Goal: Task Accomplishment & Management: Complete application form

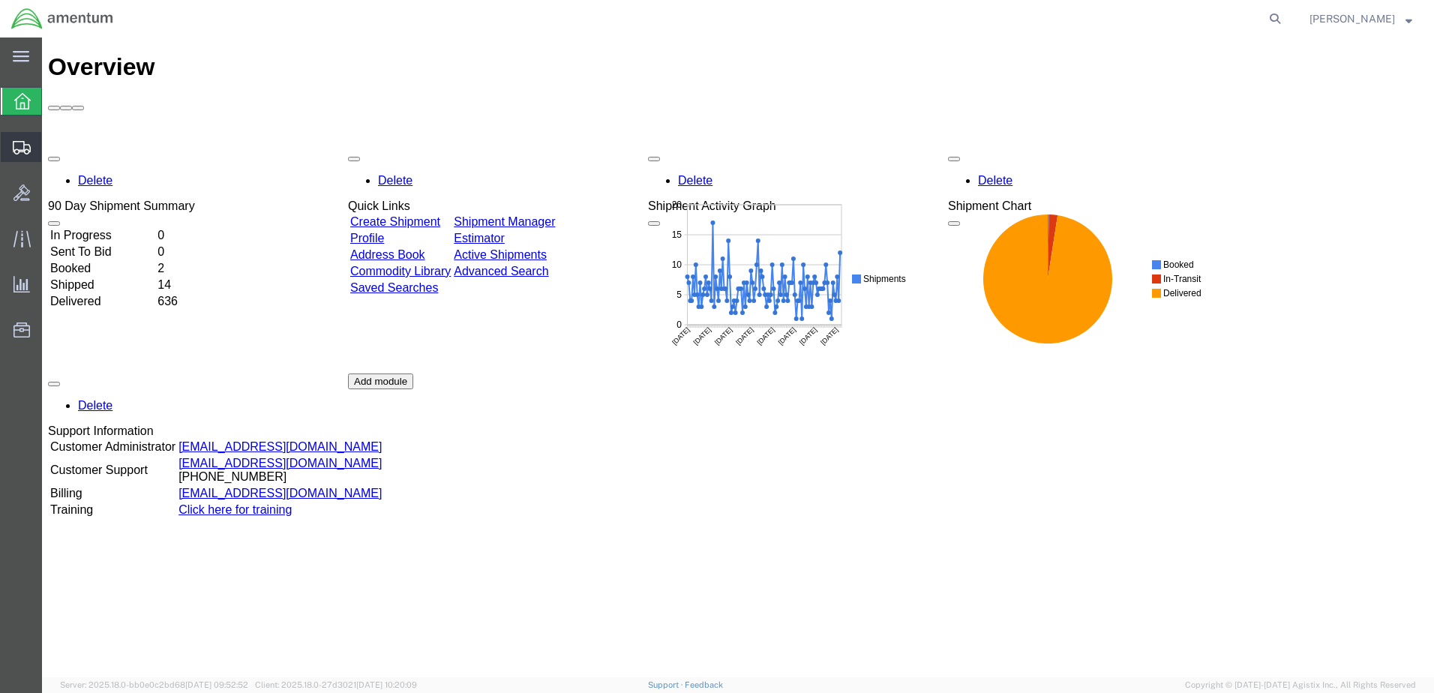
click at [0, 0] on span "Create Shipment" at bounding box center [0, 0] width 0 height 0
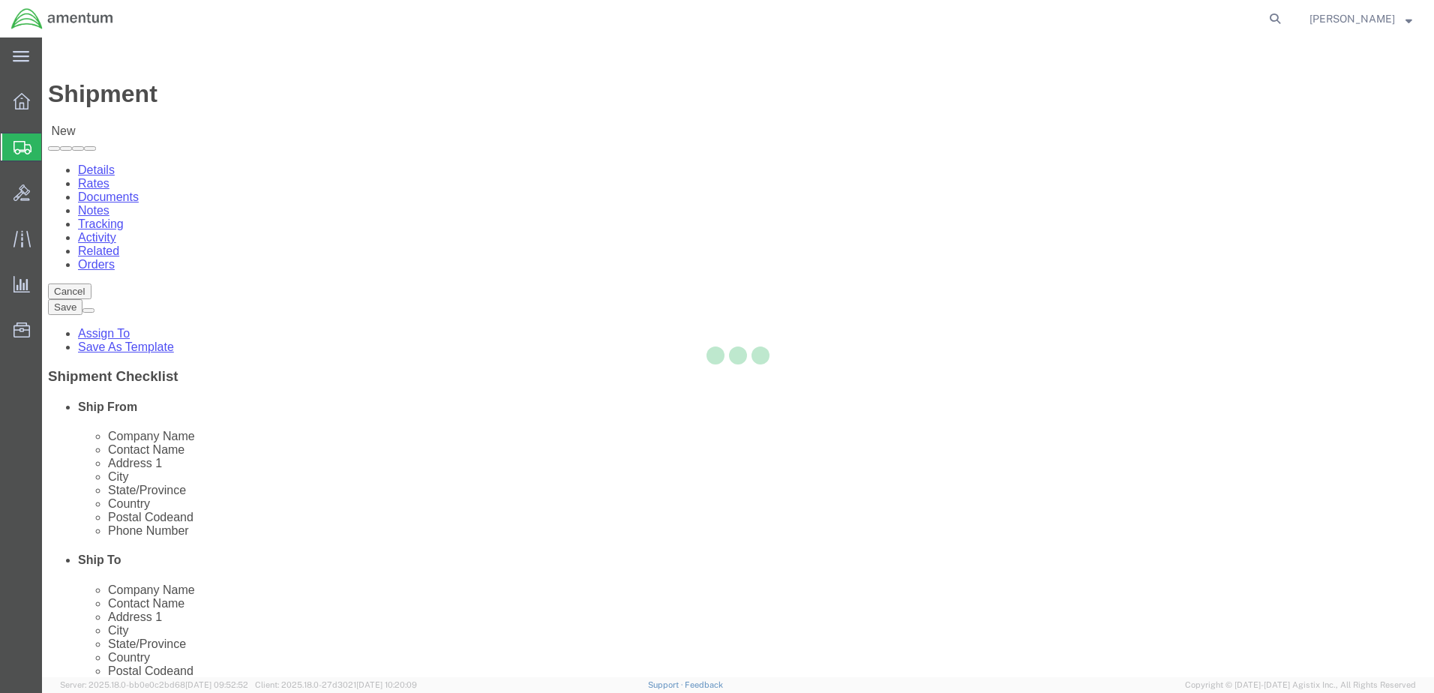
click at [284, 264] on div at bounding box center [738, 358] width 1392 height 640
select select
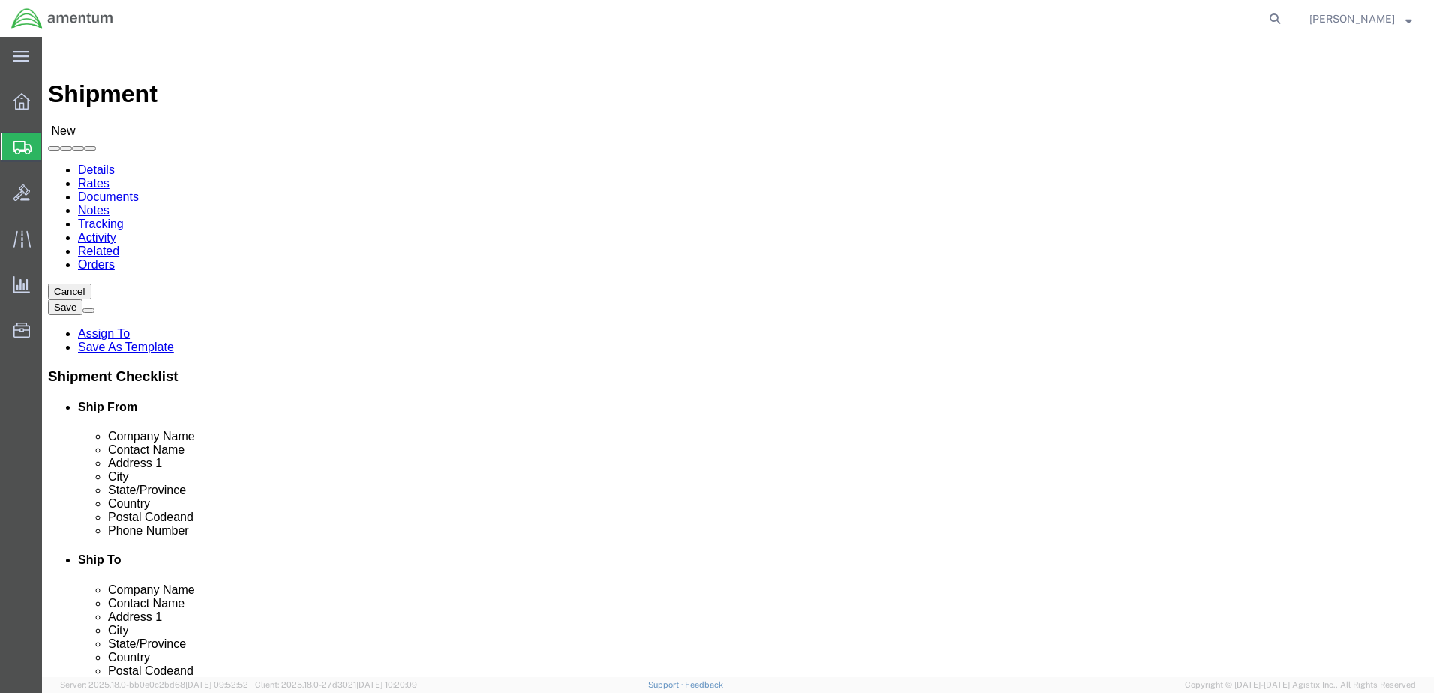
select select "MYPROFILE"
select select "CA"
type input "sac"
select select "49943"
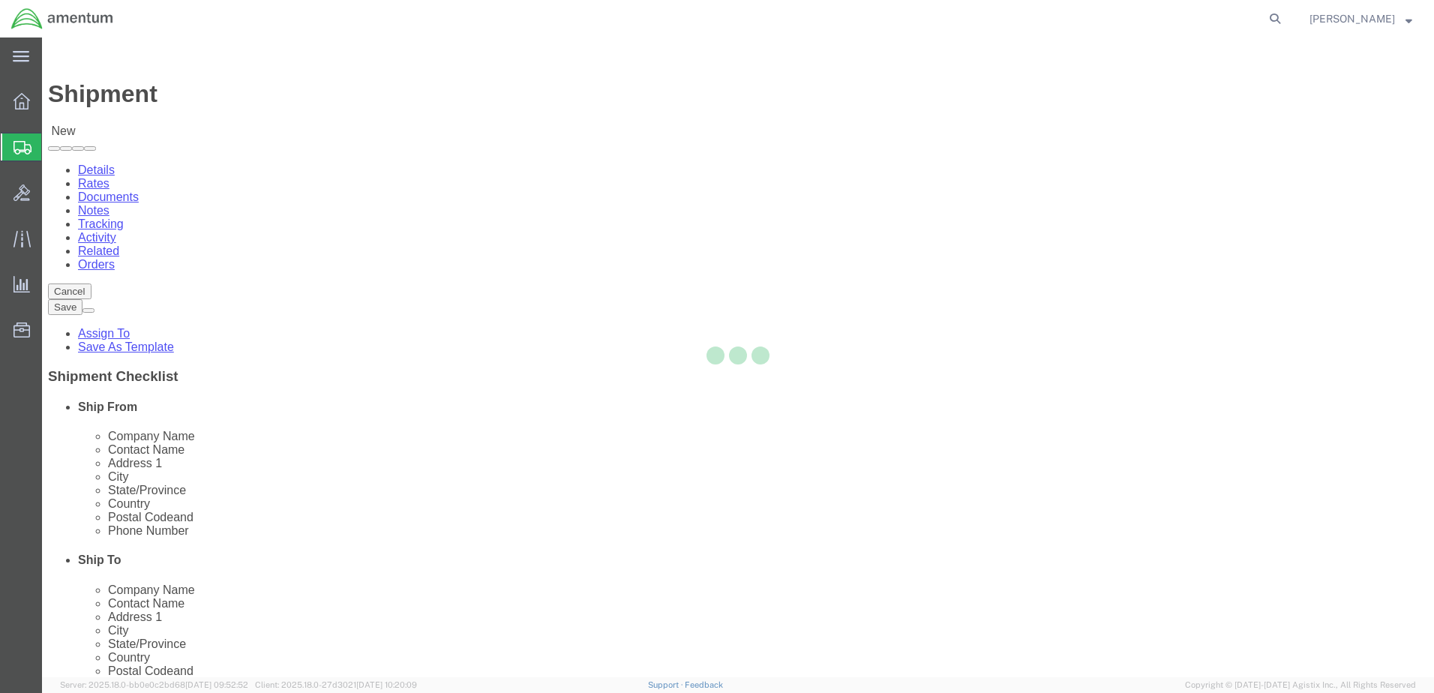
select select "CA"
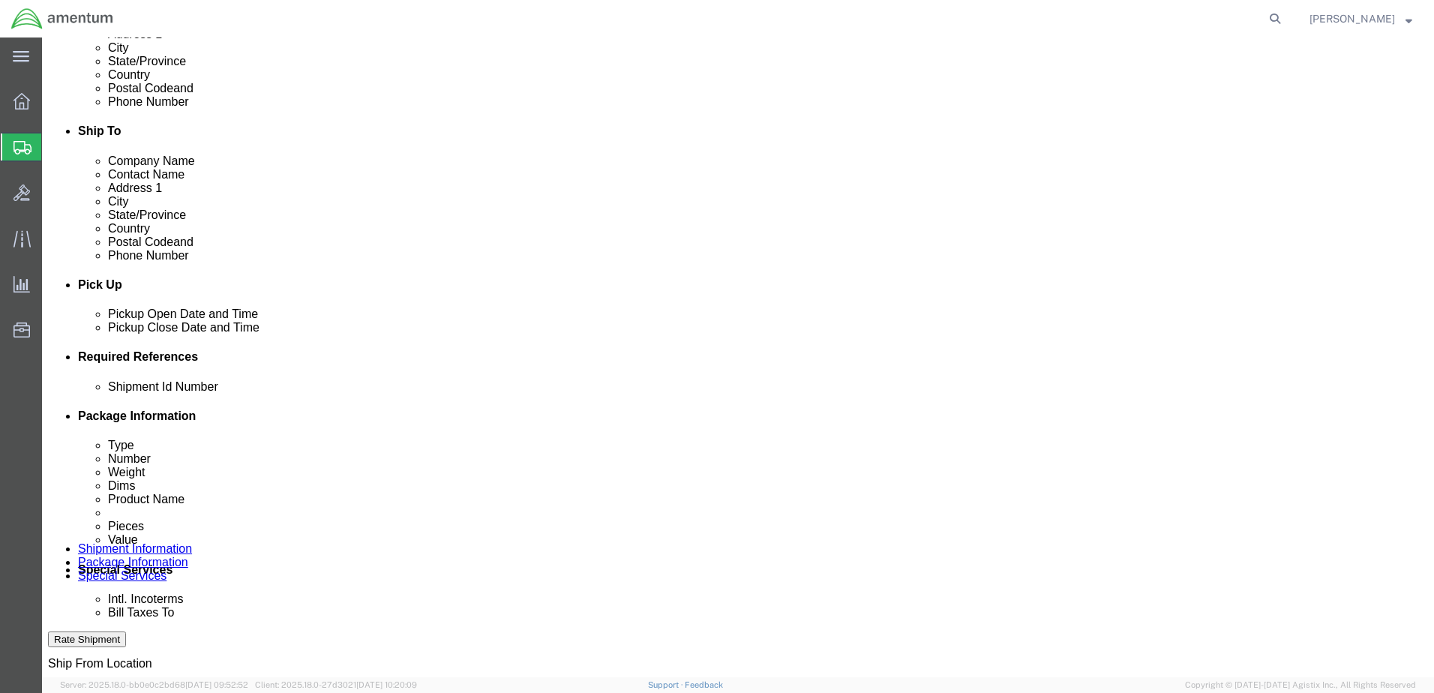
scroll to position [500, 0]
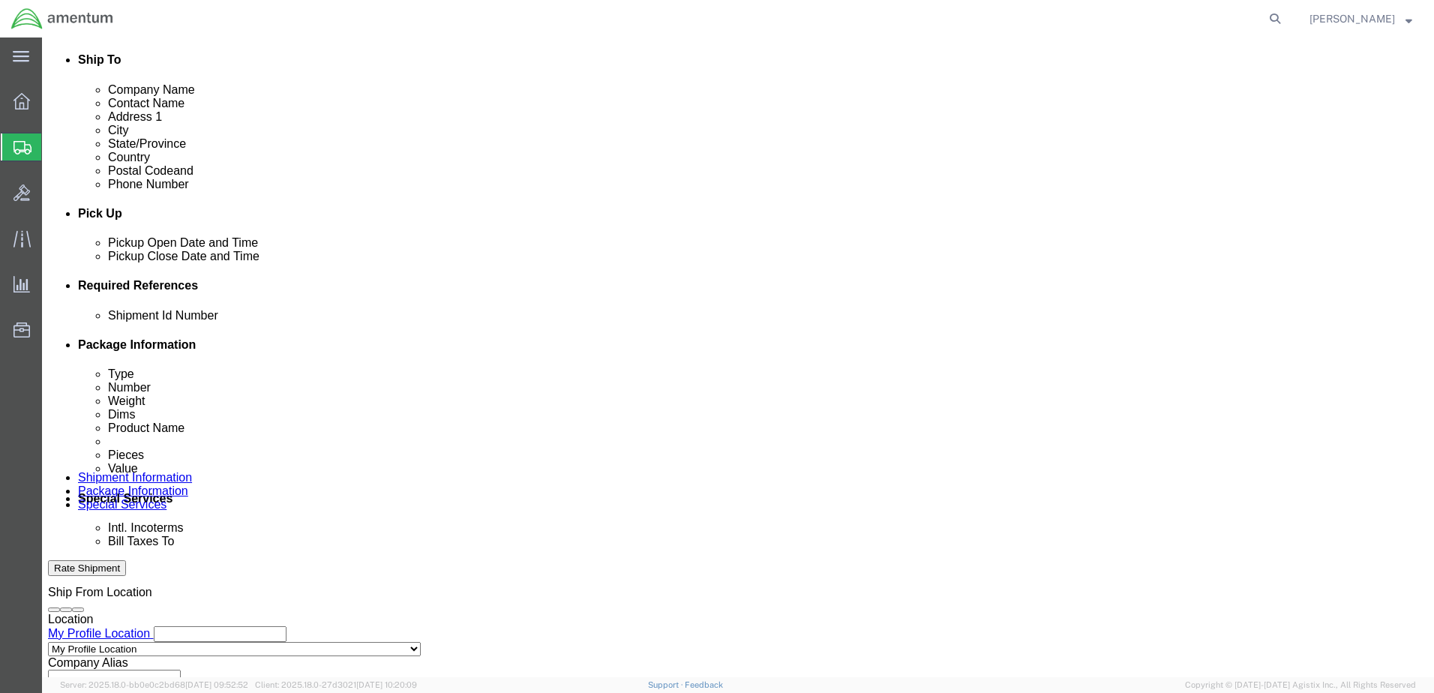
click button "Add reference"
click input "text"
type input "09092025"
click select "Select Account Type Activity ID Airline Appointment Number ASN Batch Request # …"
select select "DEPT"
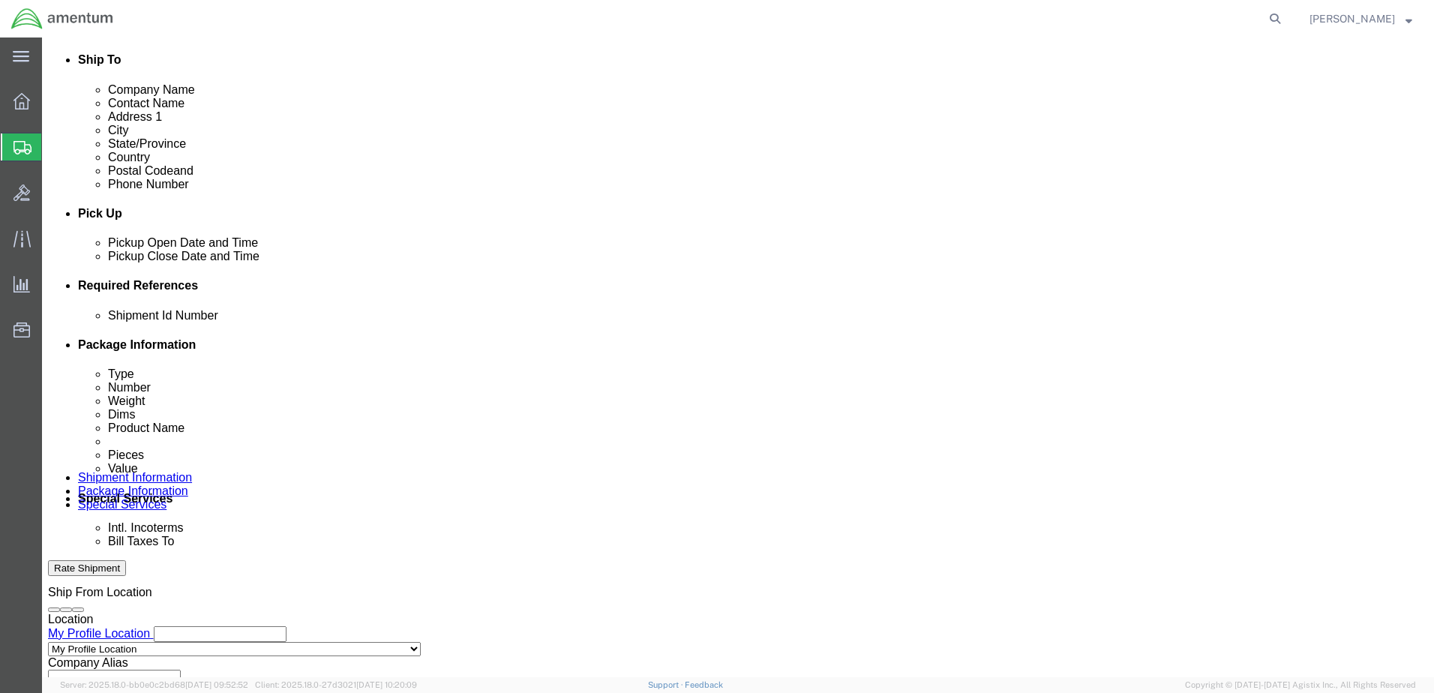
click select "Select Account Type Activity ID Airline Appointment Number ASN Batch Request # …"
click input "text"
type input "CBP"
drag, startPoint x: 1006, startPoint y: 386, endPoint x: 1006, endPoint y: 376, distance: 10.5
click div "Add reference"
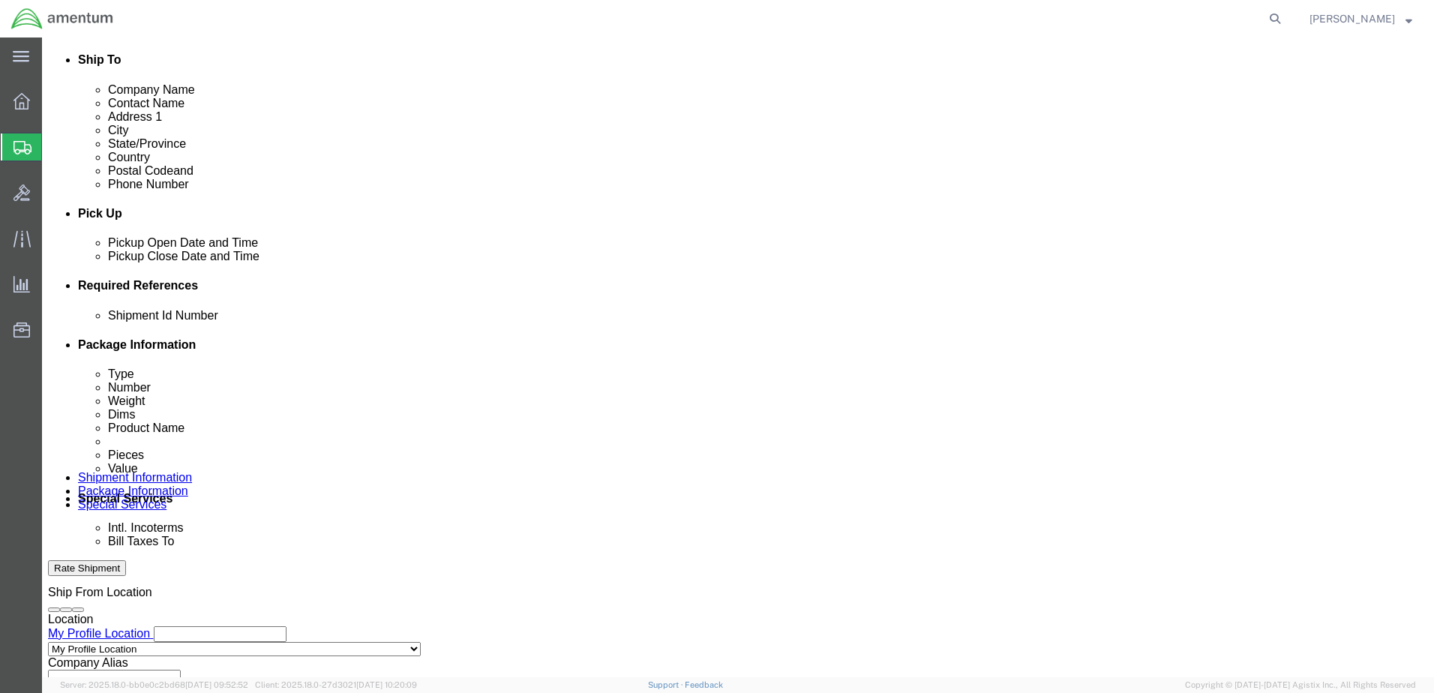
click button "Add reference"
click select "Select Account Type Activity ID Airline Appointment Number ASN Batch Request # …"
select select "PROJNUM"
click select "Select Account Type Activity ID Airline Appointment Number ASN Batch Request # …"
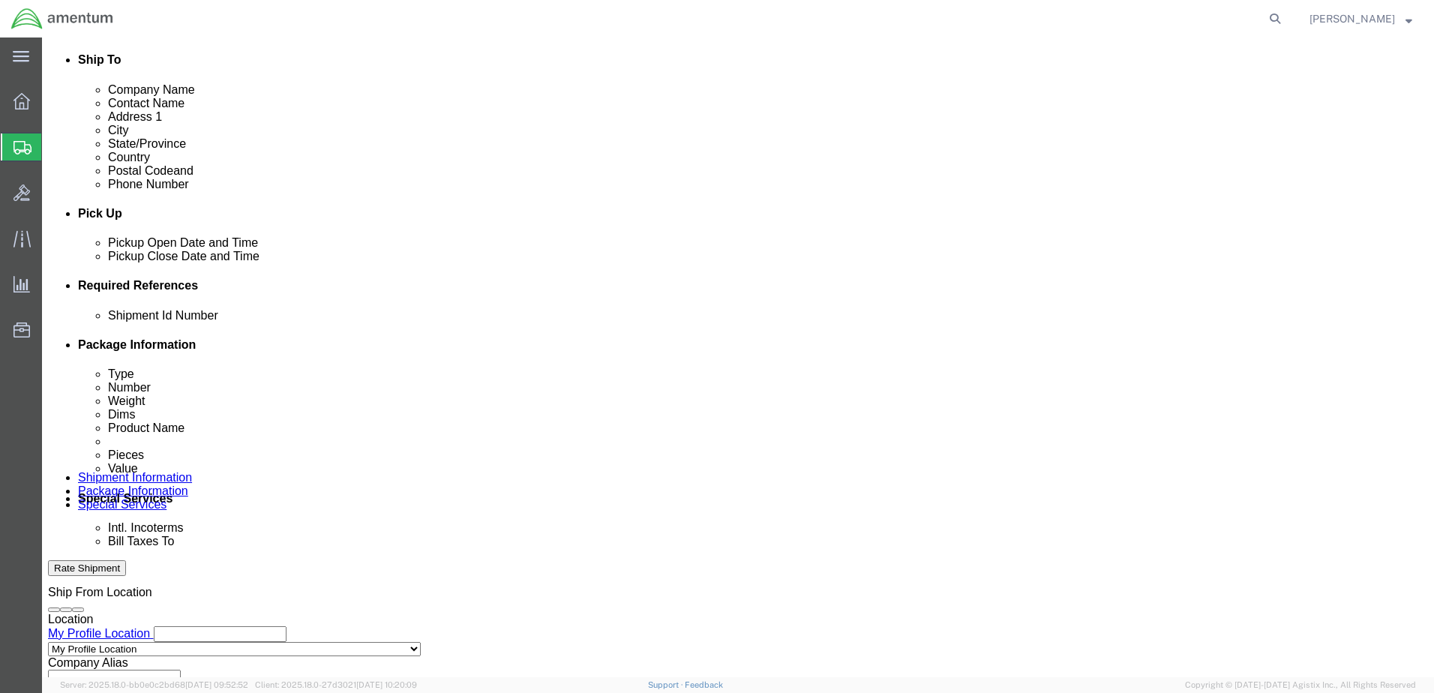
paste input "AME-2025-IP01-FO013-2219-NAMC-Z000"
type input "AME-2025-IP01-FO013-2219-NAMC-Z000"
drag, startPoint x: 168, startPoint y: 454, endPoint x: 187, endPoint y: 453, distance: 18.8
click select "Select Account Type Activity ID Airline Appointment Number ASN Batch Request # …"
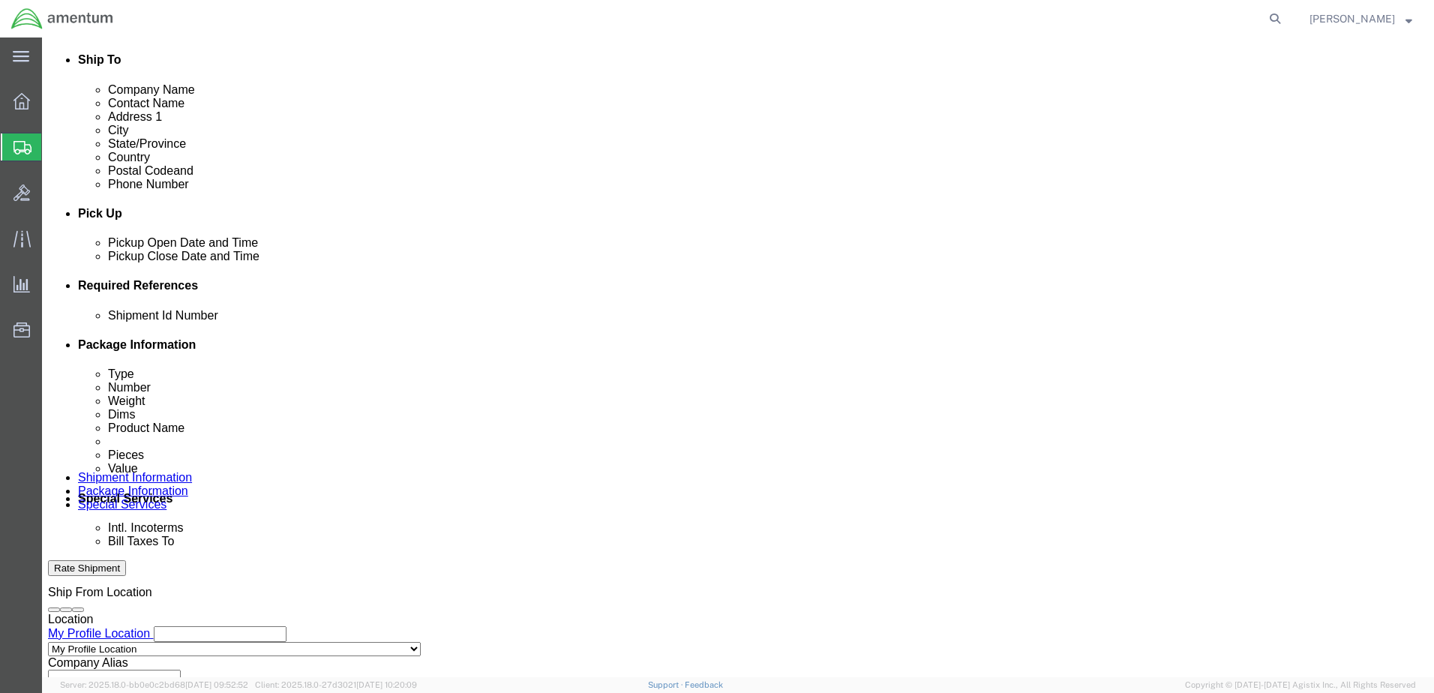
scroll to position [0, 0]
select select "CUSTREF"
click select "Select Account Type Activity ID Airline Appointment Number ASN Batch Request # …"
click input "text"
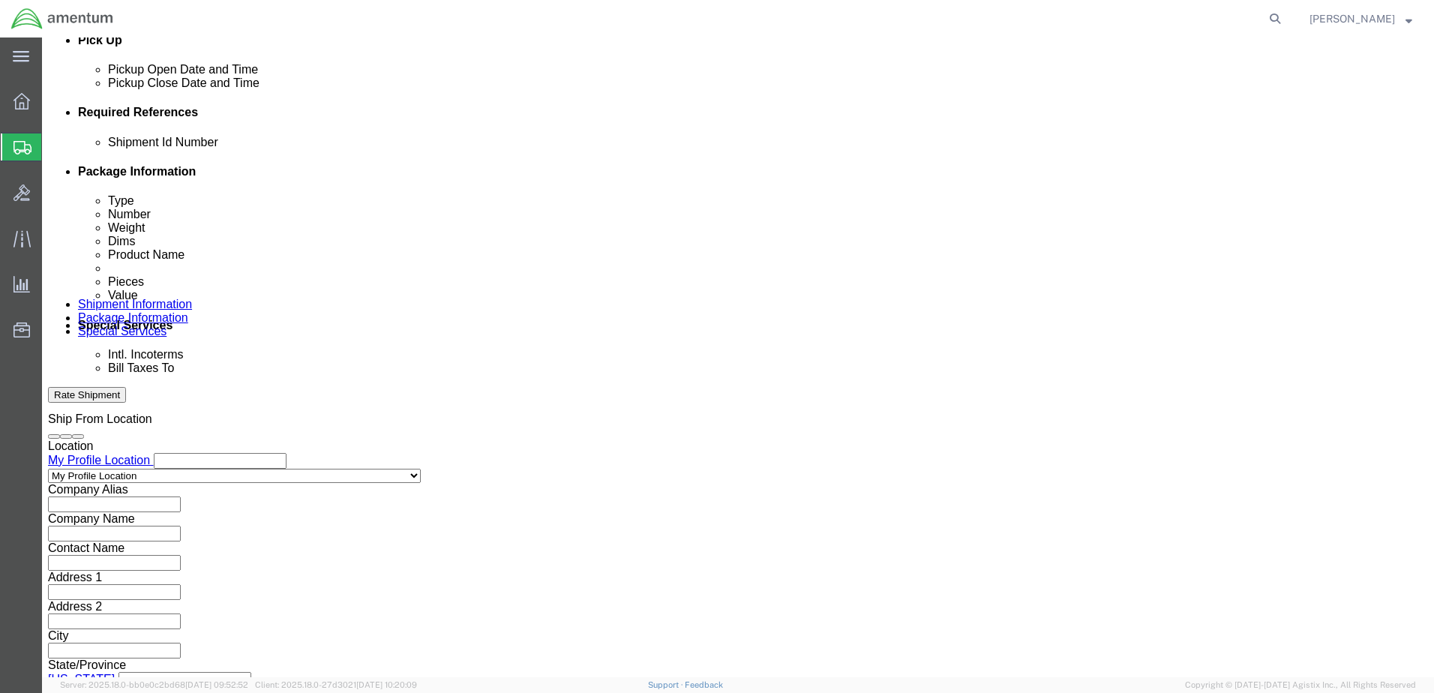
scroll to position [677, 0]
type input "Cap Checker"
click button "Continue"
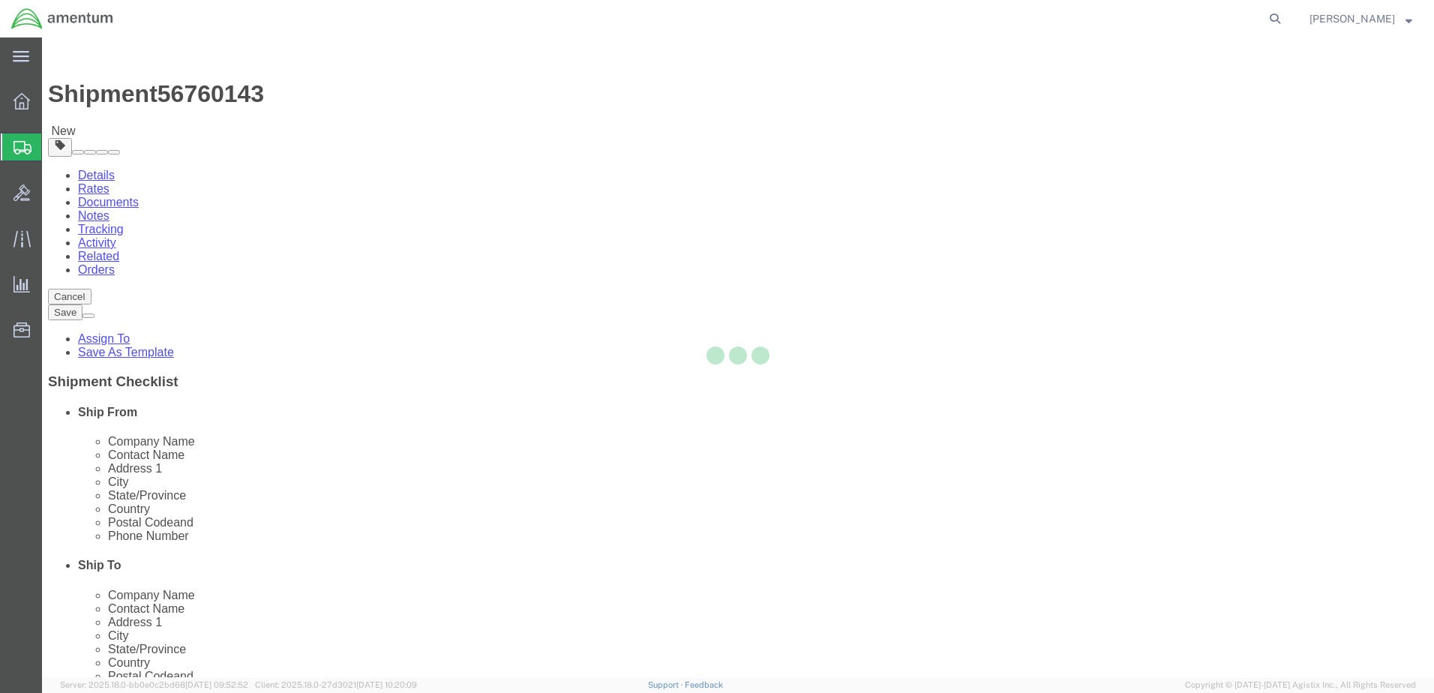
select select "CBOX"
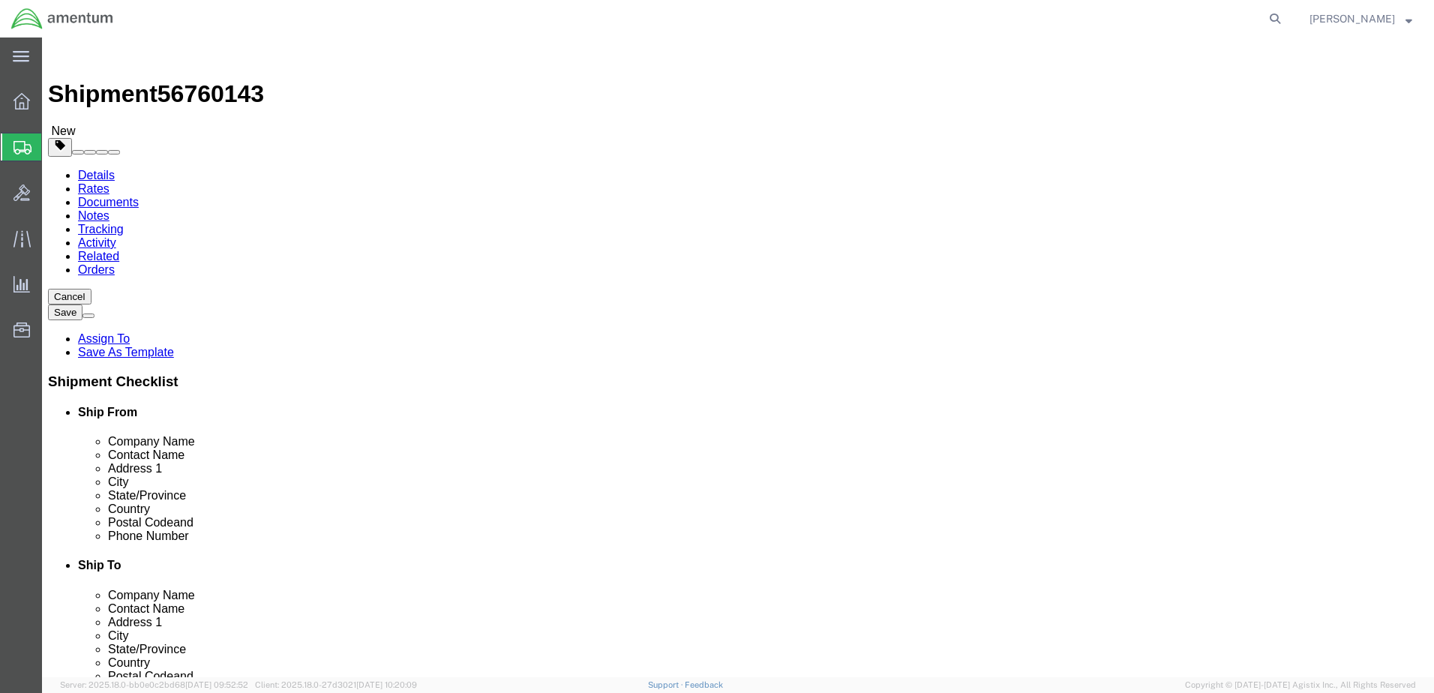
click input "text"
type input "20"
type input "16"
type input "11.0"
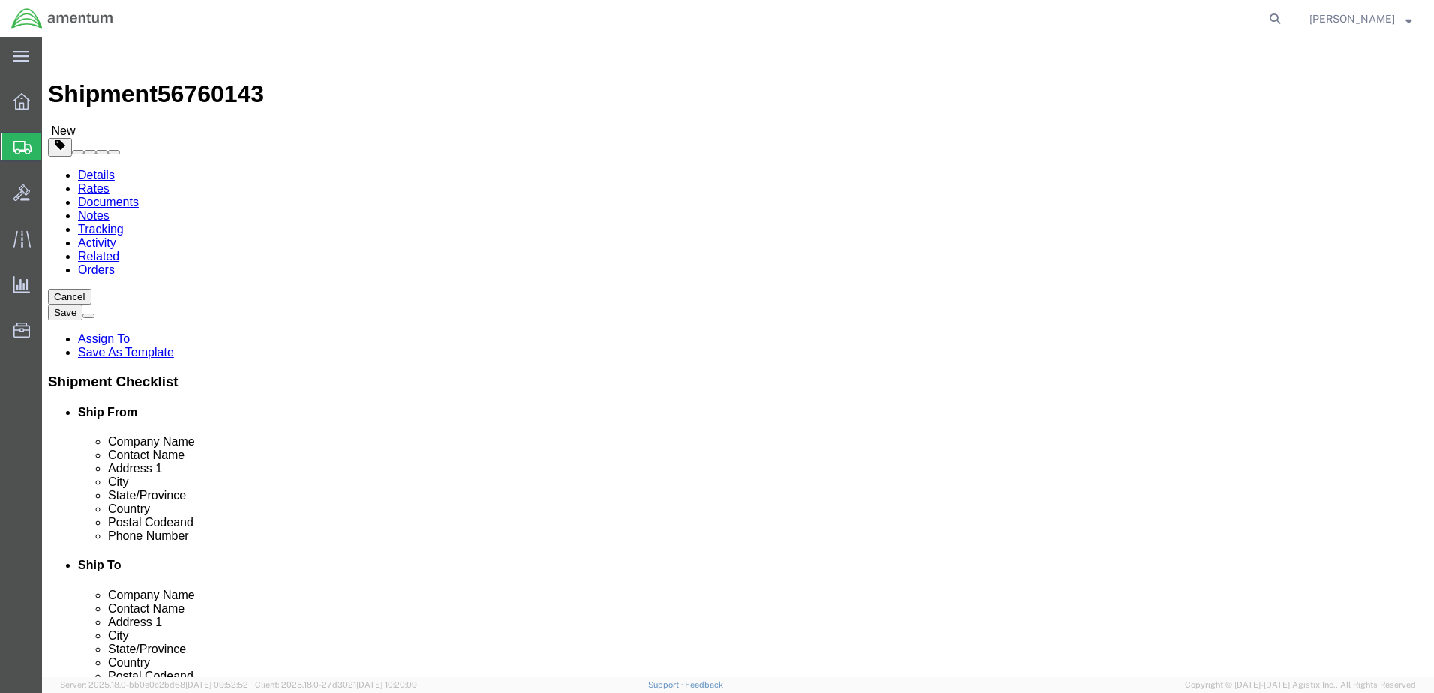
click link "Add Content"
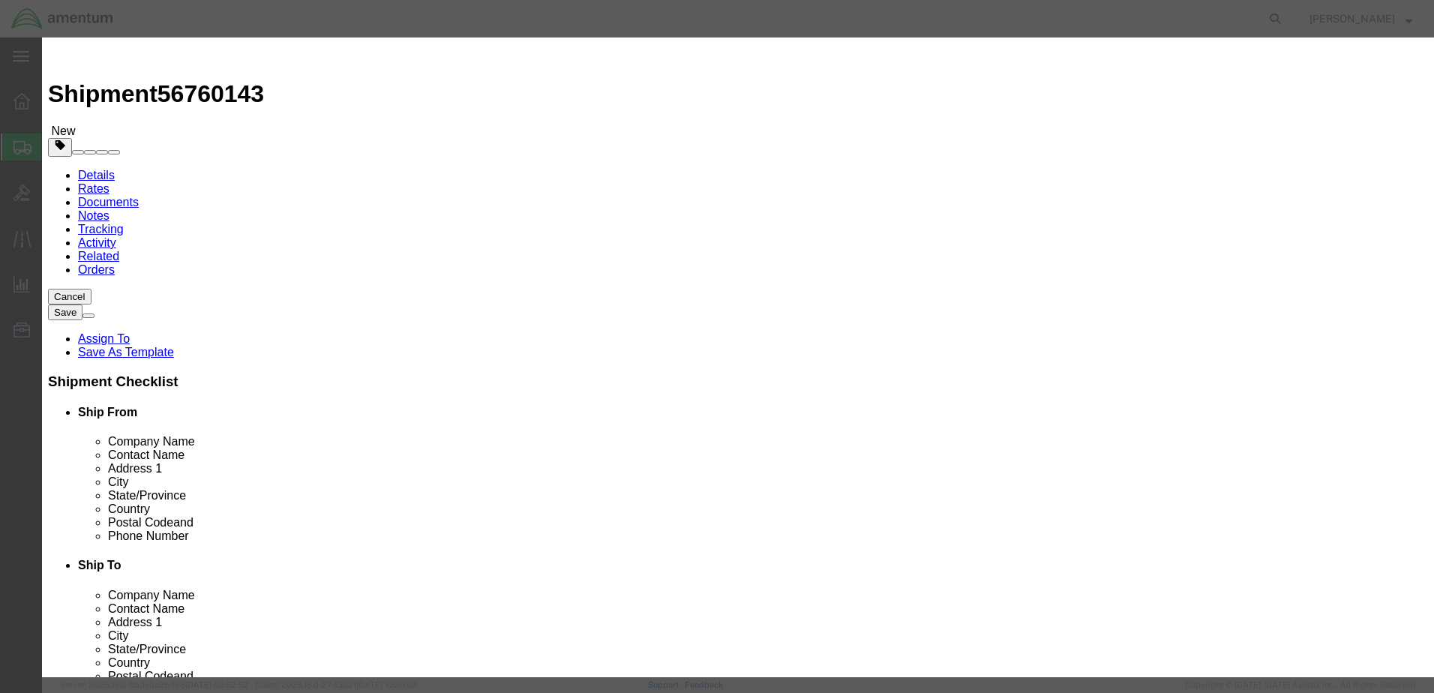
click input "text"
type input "Cap Checker"
drag, startPoint x: 458, startPoint y: 141, endPoint x: 422, endPoint y: 146, distance: 37.0
click div "Pieces 0 Select Bag Barrels 100Board Feet Bottle Box Blister Pack Carats Can Ca…"
type input "1"
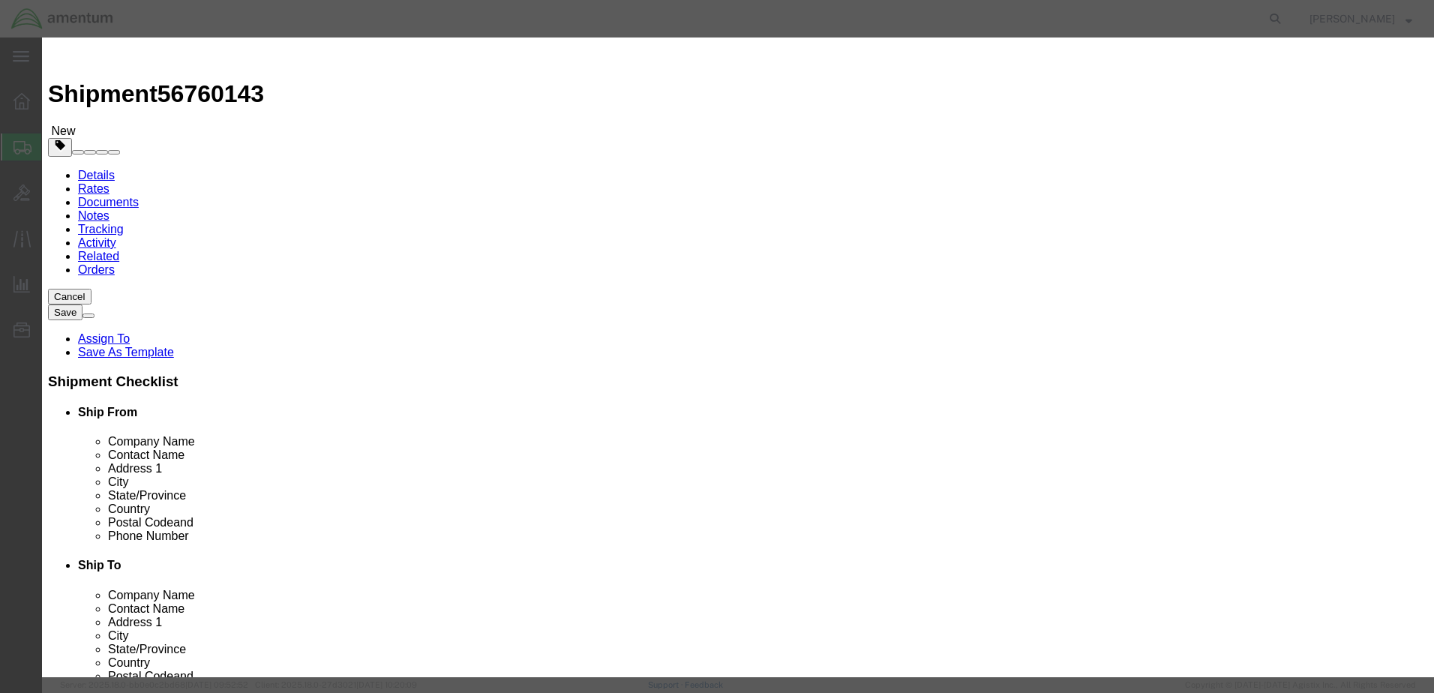
click div "Commodity library"
click input "text"
type input "2000.00"
click button "Save & Close"
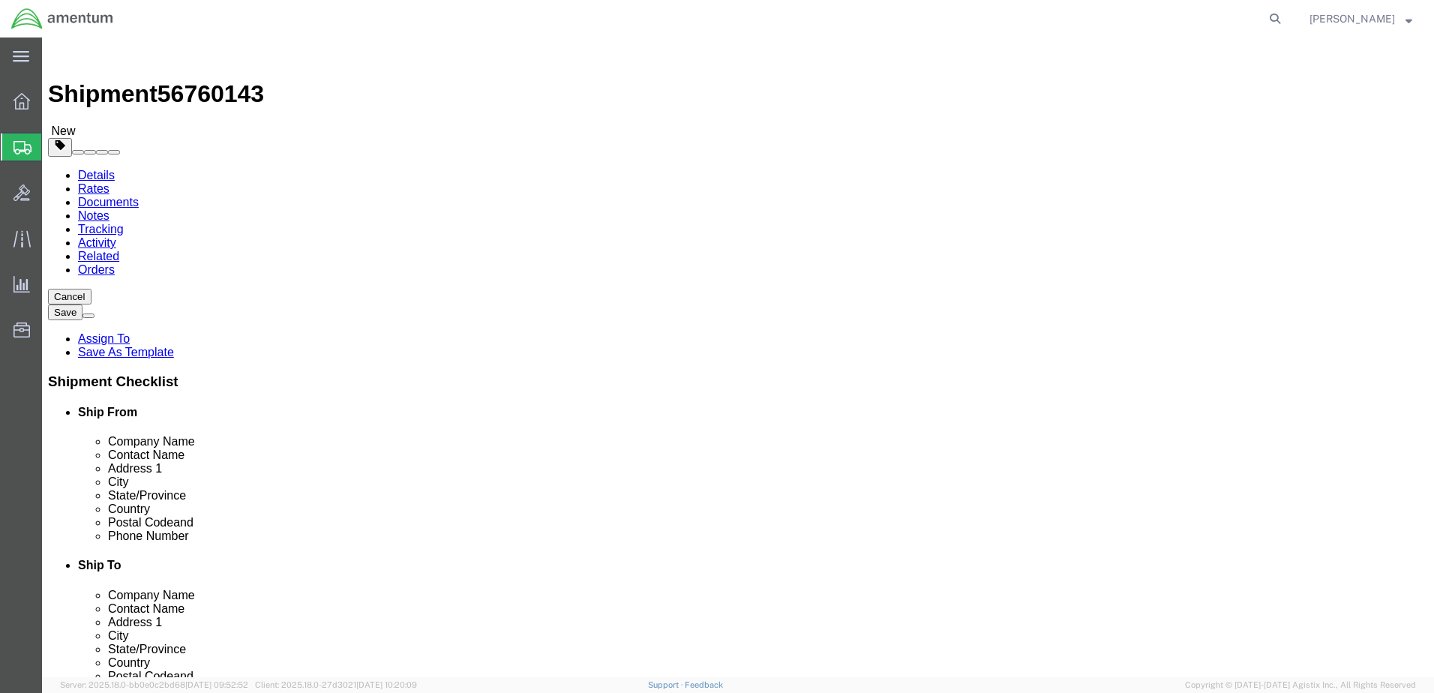
click button "Rate Shipment"
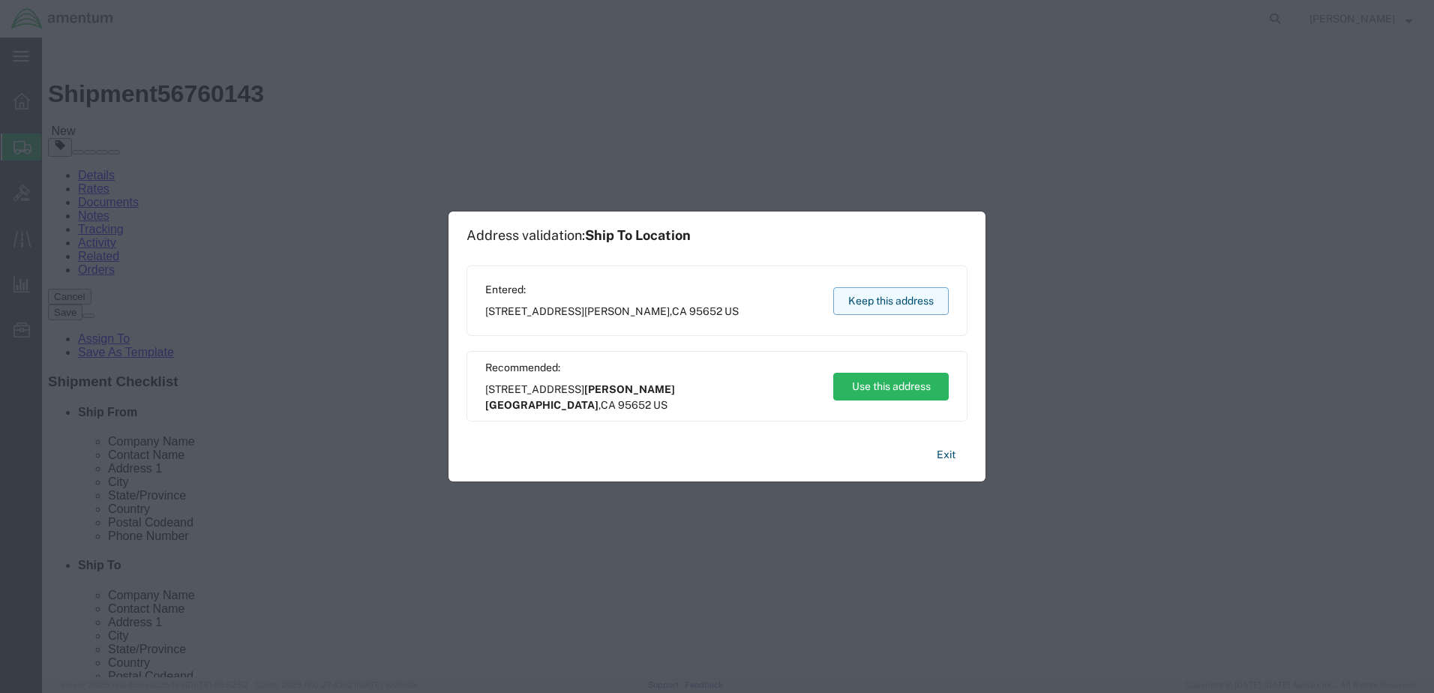
click at [880, 294] on button "Keep this address" at bounding box center [891, 301] width 116 height 28
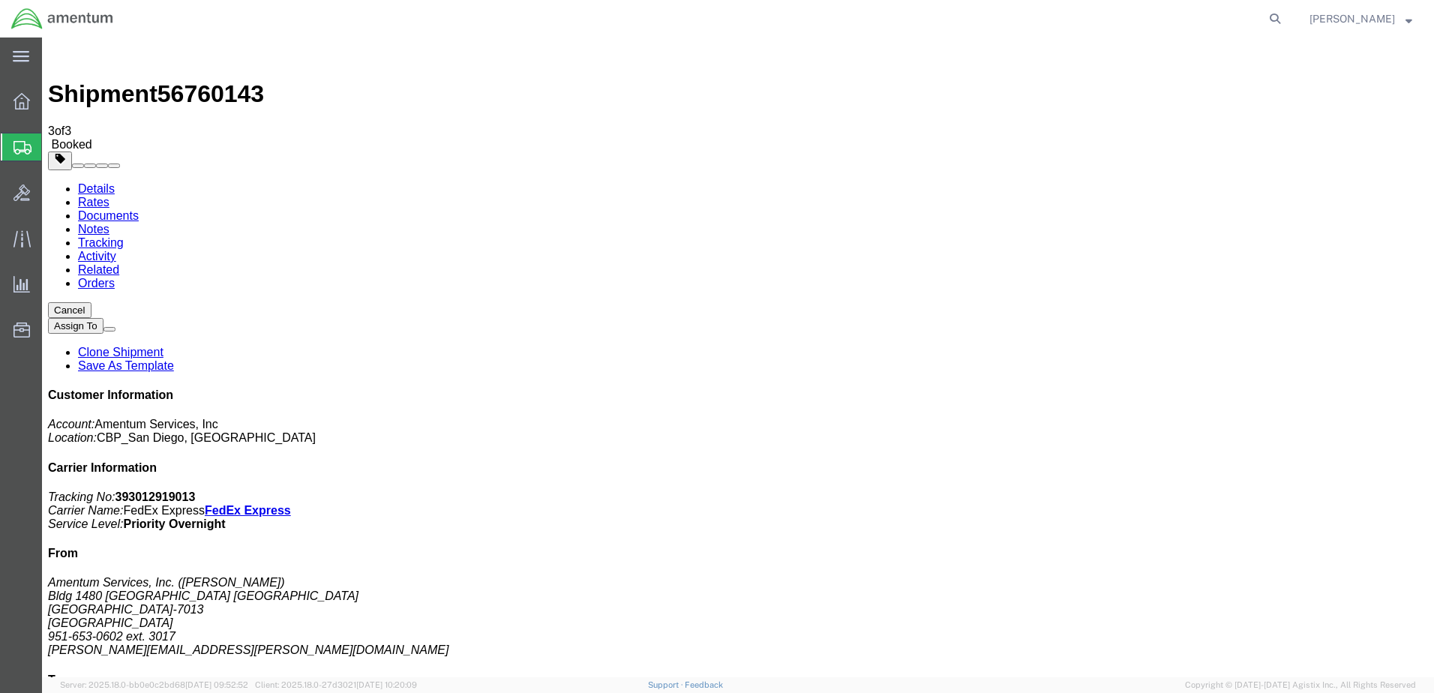
drag, startPoint x: 182, startPoint y: 271, endPoint x: 200, endPoint y: 277, distance: 19.0
